Goal: Transaction & Acquisition: Purchase product/service

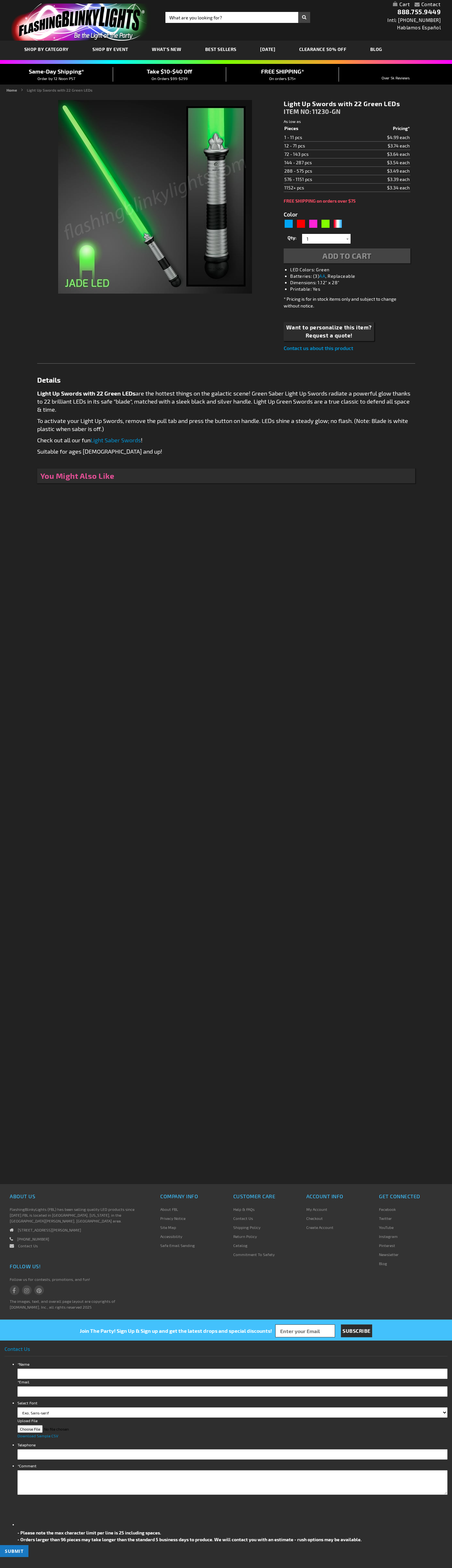
type input "5648"
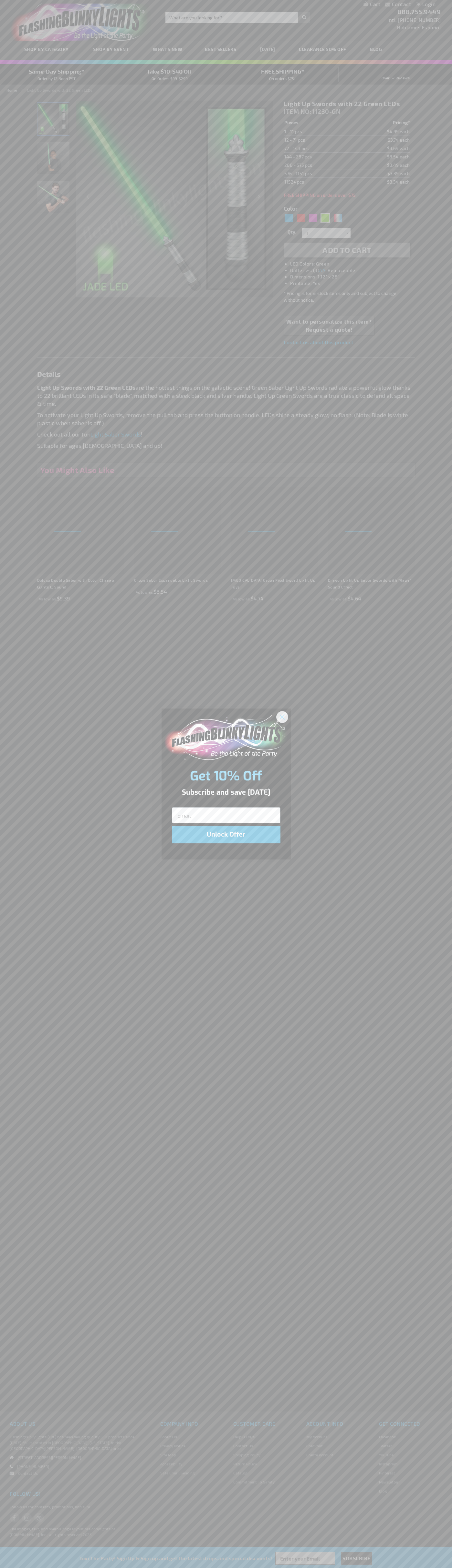
click at [282, 716] on icon "Close dialog" at bounding box center [281, 716] width 4 height 4
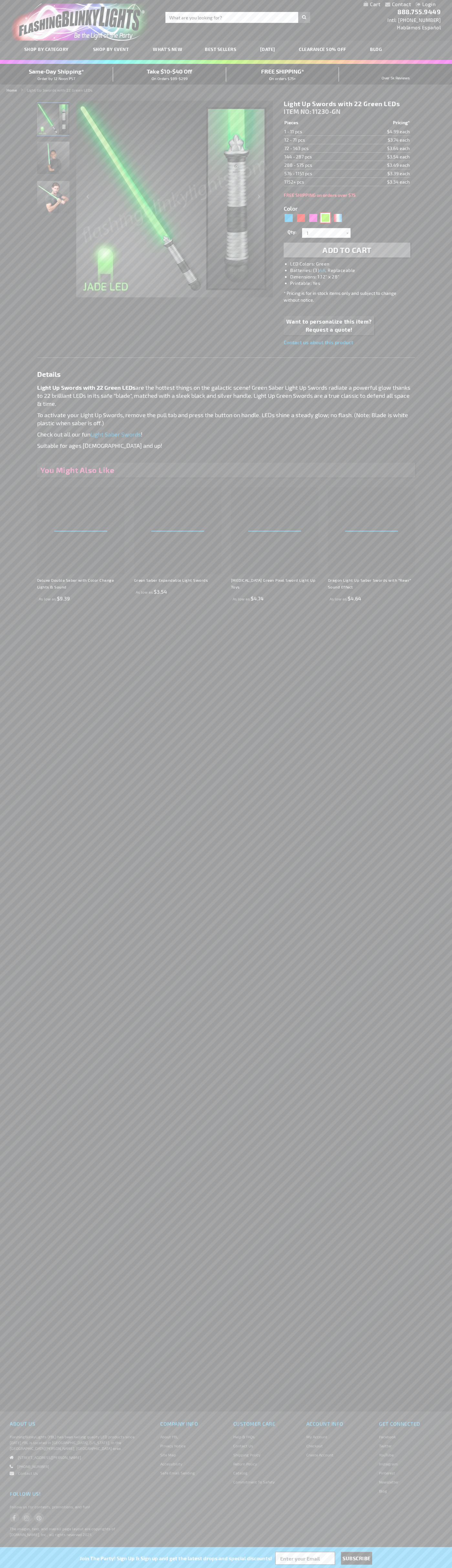
click at [325, 218] on div "Green" at bounding box center [325, 218] width 10 height 10
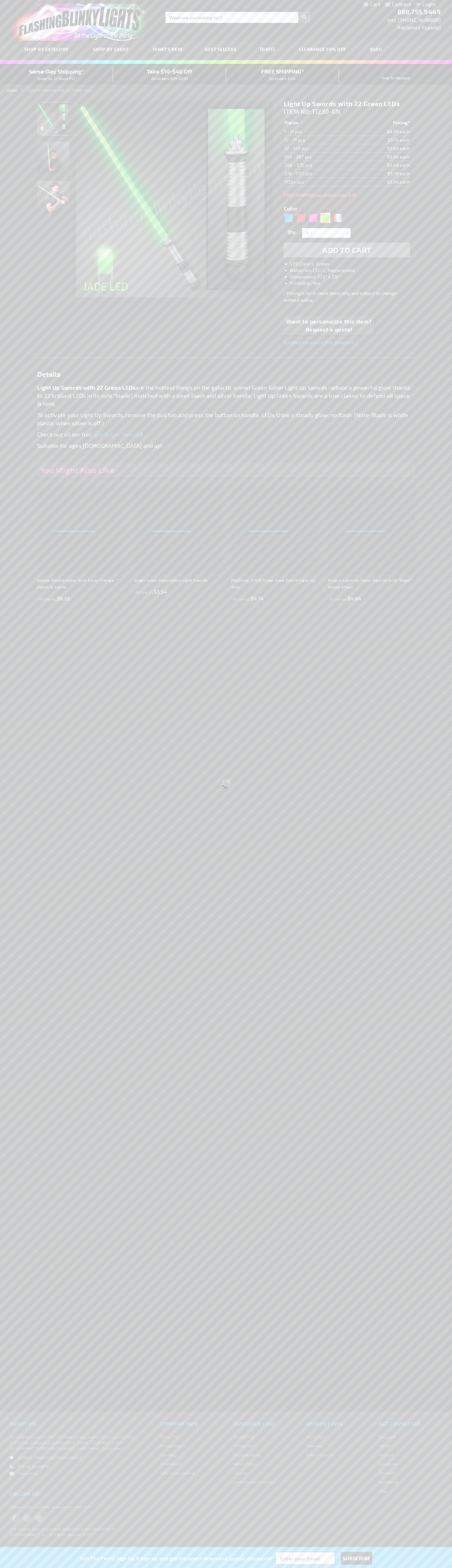
select select
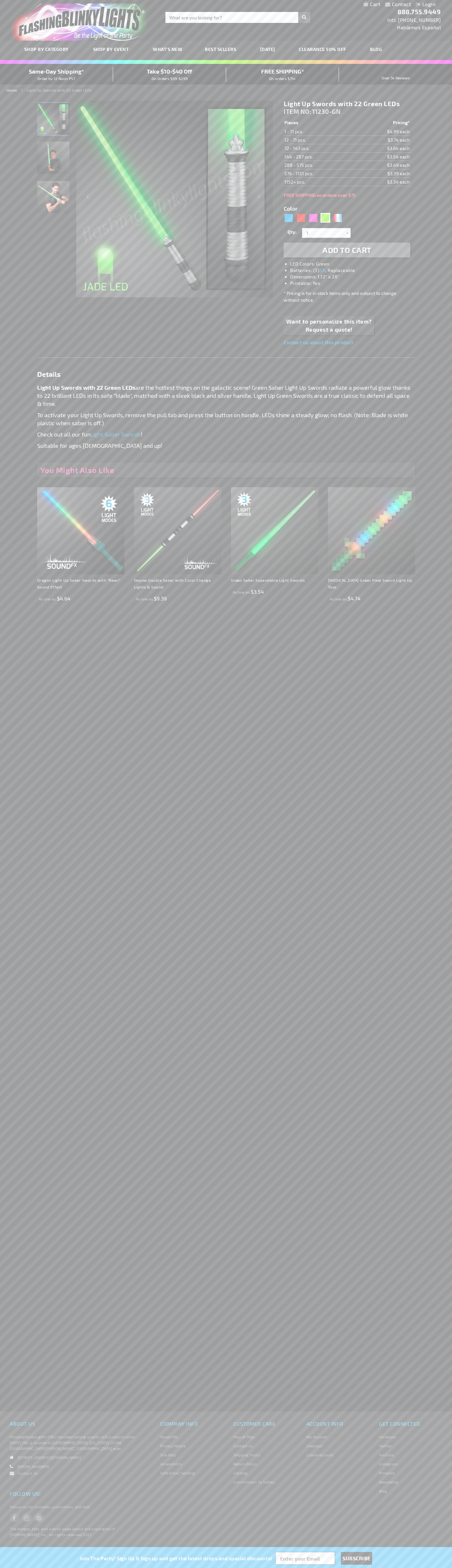
click at [347, 250] on span "Add to Cart" at bounding box center [347, 250] width 49 height 9
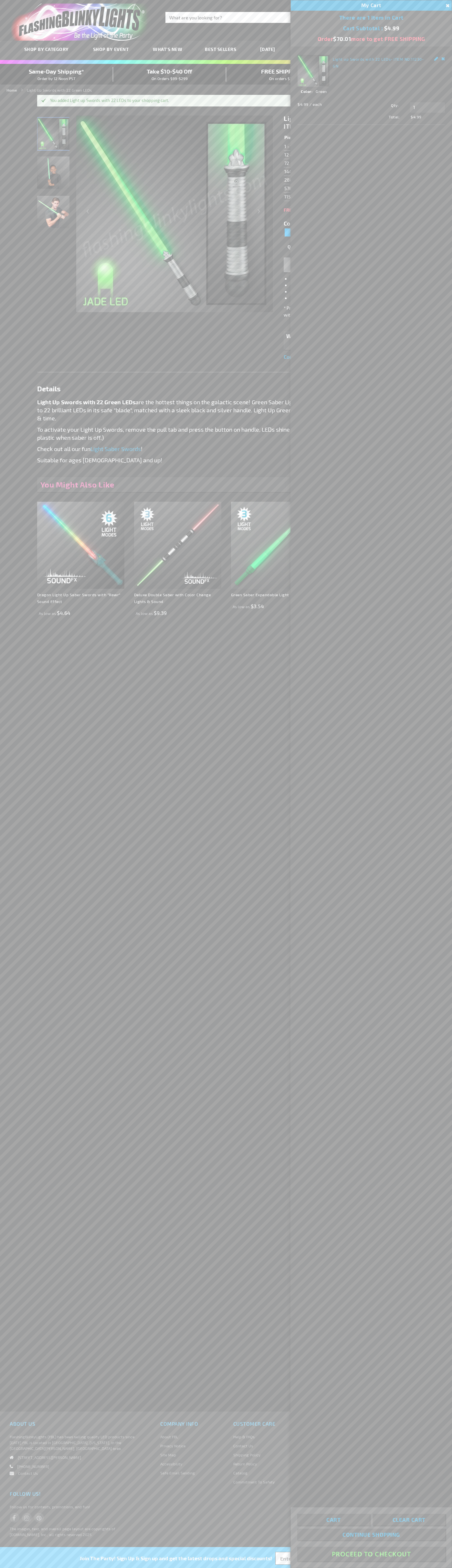
click at [371, 1554] on button "Proceed To Checkout" at bounding box center [371, 1554] width 148 height 15
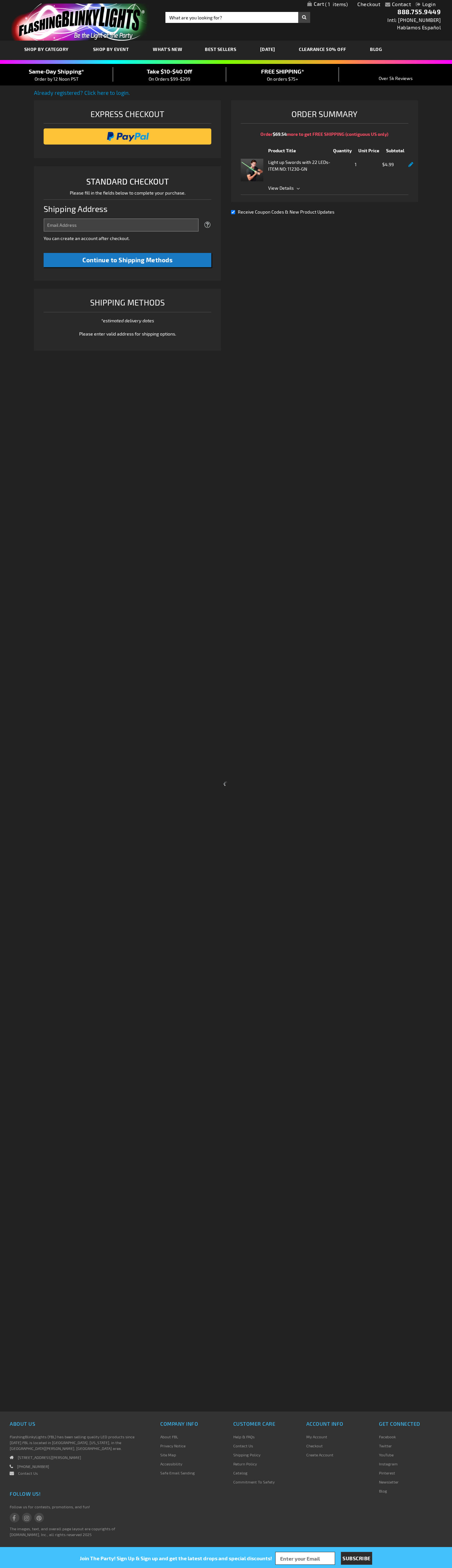
select select "US"
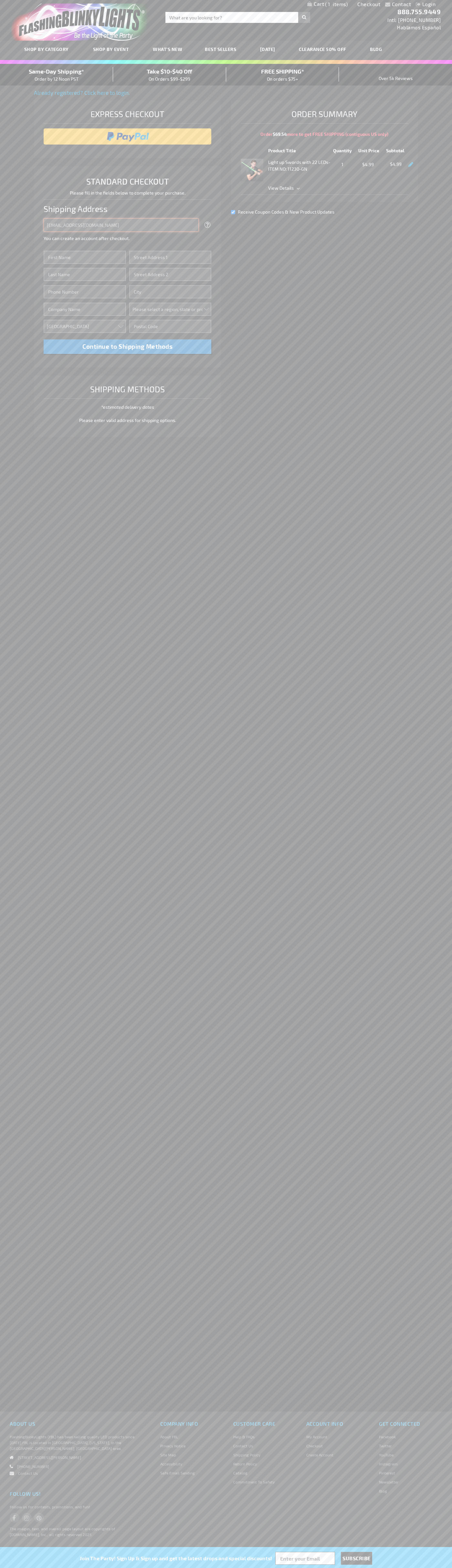
type input "johnsmith002@storebotmail.joonix.net"
type input "John"
type input "401 North Tryon Street"
type input "First floor"
type input "charlotte"
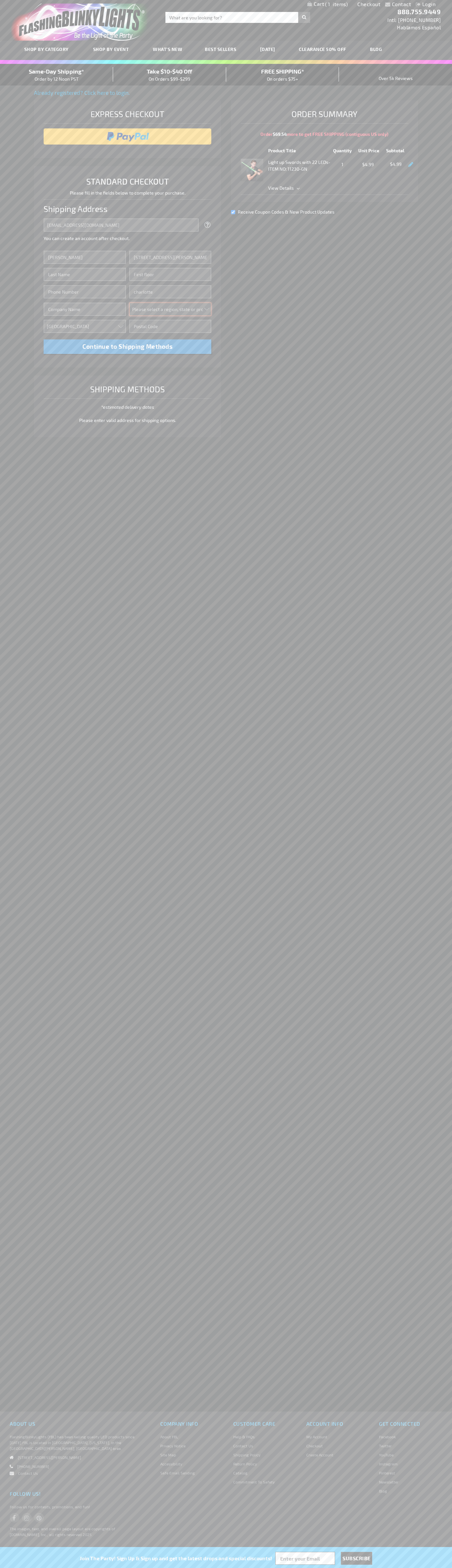
select select "44"
type input "28202"
type input "Smith"
type input "6502530000"
type input "John Smith"
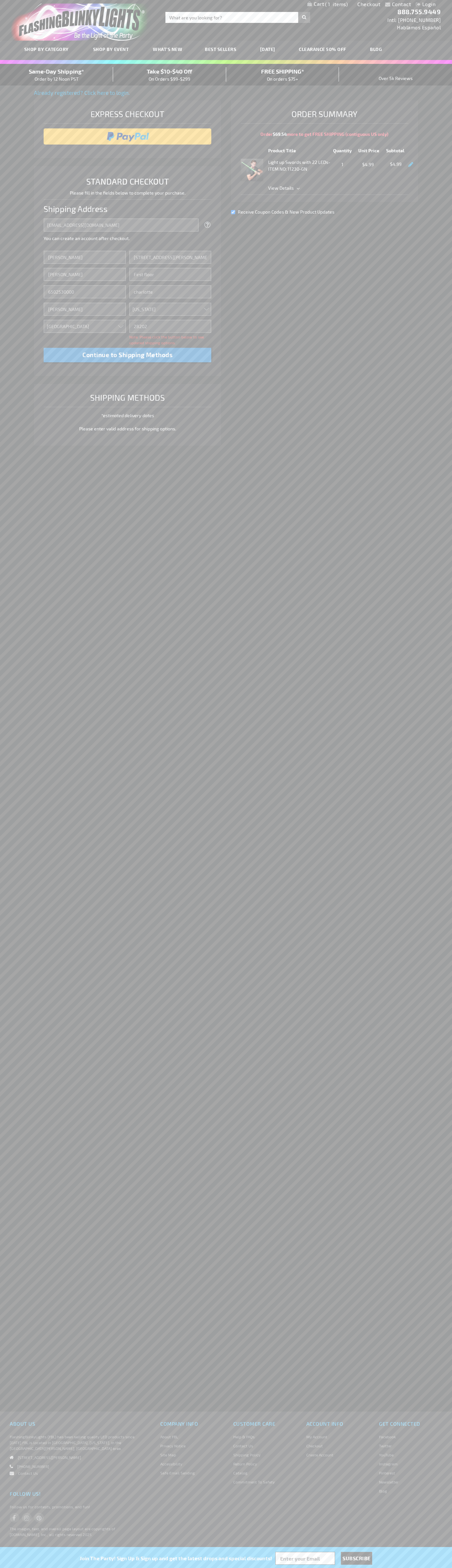
click at [57, 75] on div "Same-Day Shipping* Order by 12 Noon PST" at bounding box center [57, 74] width 113 height 15
click at [127, 136] on input "image" at bounding box center [127, 136] width 161 height 13
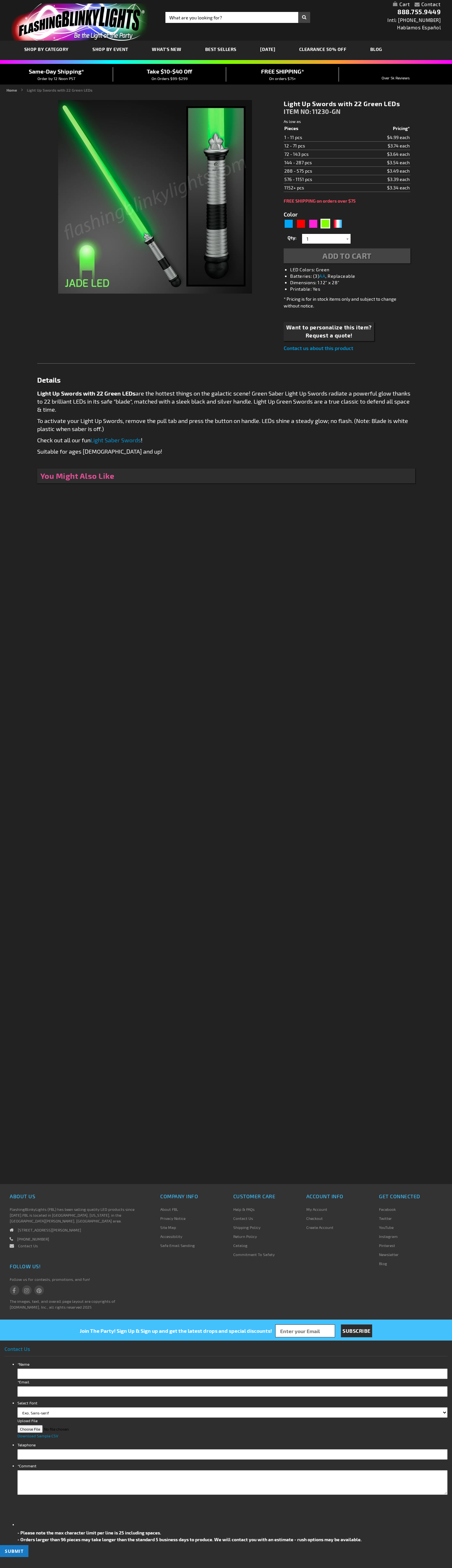
type input "5648"
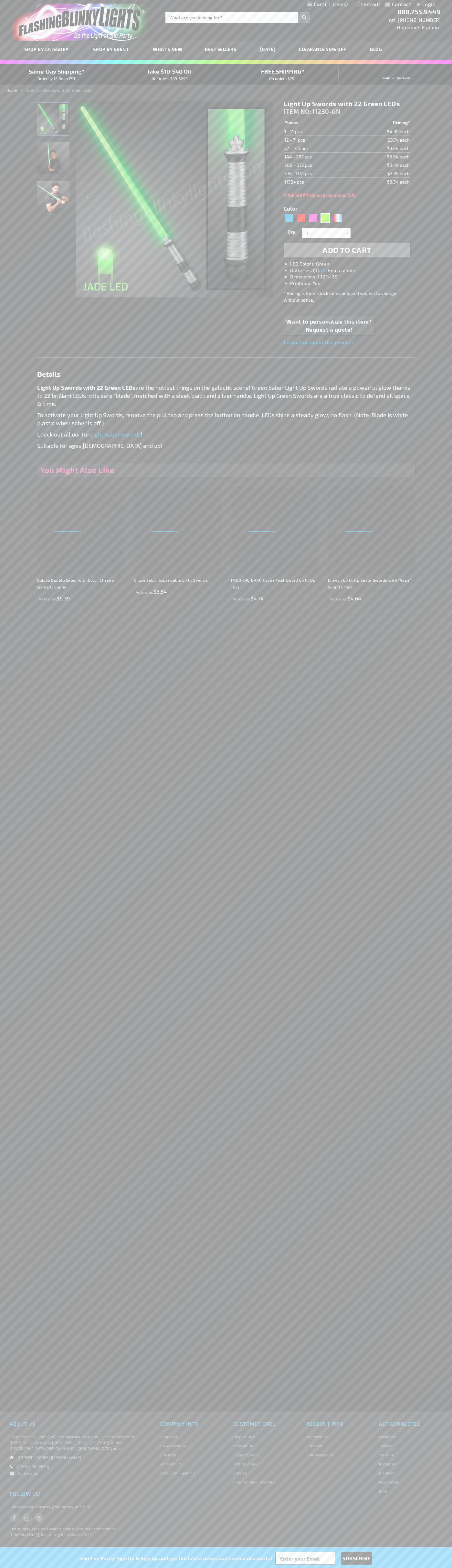
click at [327, 4] on span "1" at bounding box center [336, 4] width 23 height 6
